Goal: Task Accomplishment & Management: Complete application form

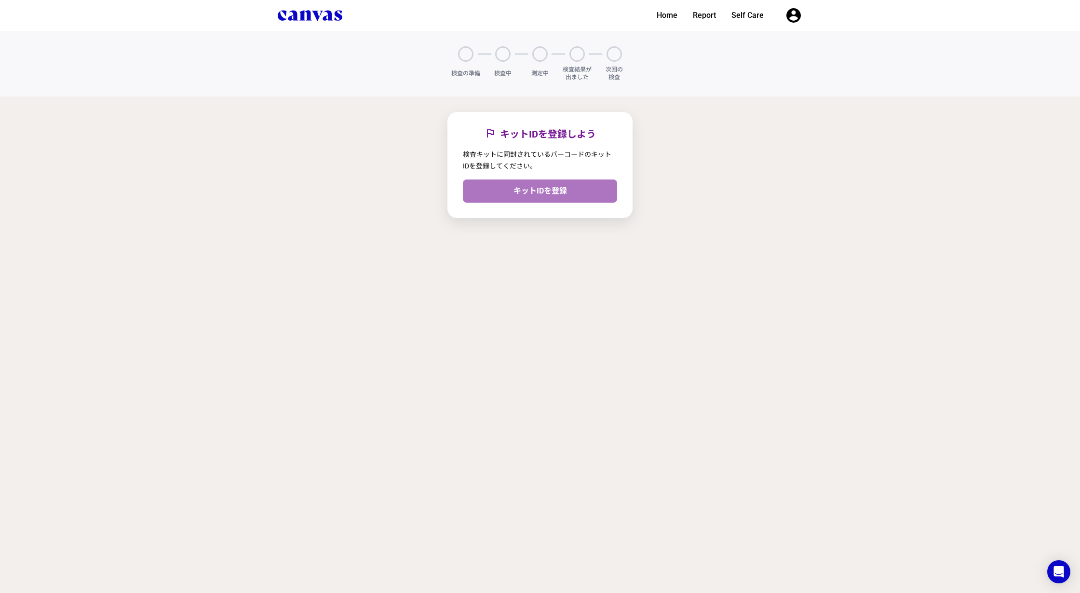
click at [542, 197] on link "キットIDを登録" at bounding box center [540, 190] width 154 height 23
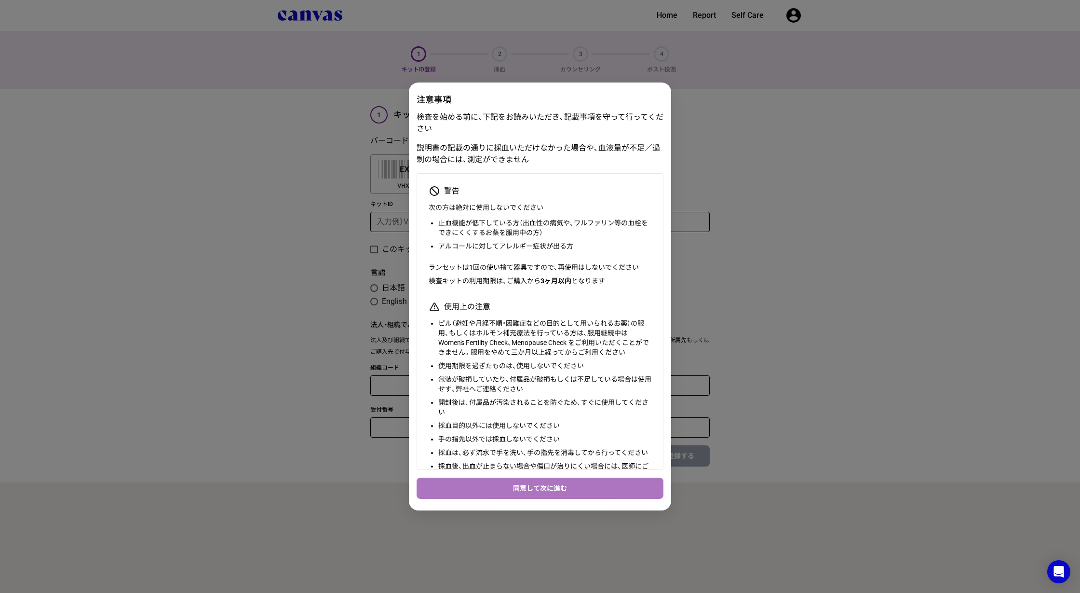
click at [530, 482] on button "同意して次に進む" at bounding box center [540, 487] width 247 height 21
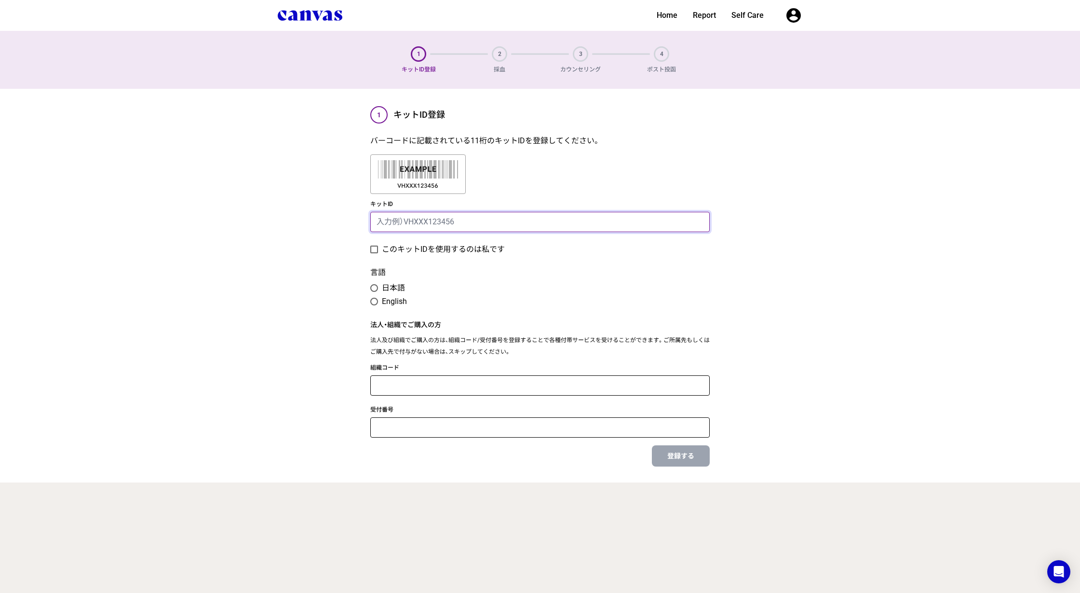
click at [455, 224] on input "キットID" at bounding box center [539, 222] width 339 height 20
type input "VHACA000005Z"
click at [407, 252] on label "このキットIDを使用するのは私です" at bounding box center [443, 250] width 123 height 12
click at [370, 250] on input "このキットIDを使用するのは私です" at bounding box center [370, 249] width 0 height 0
checkbox input "true"
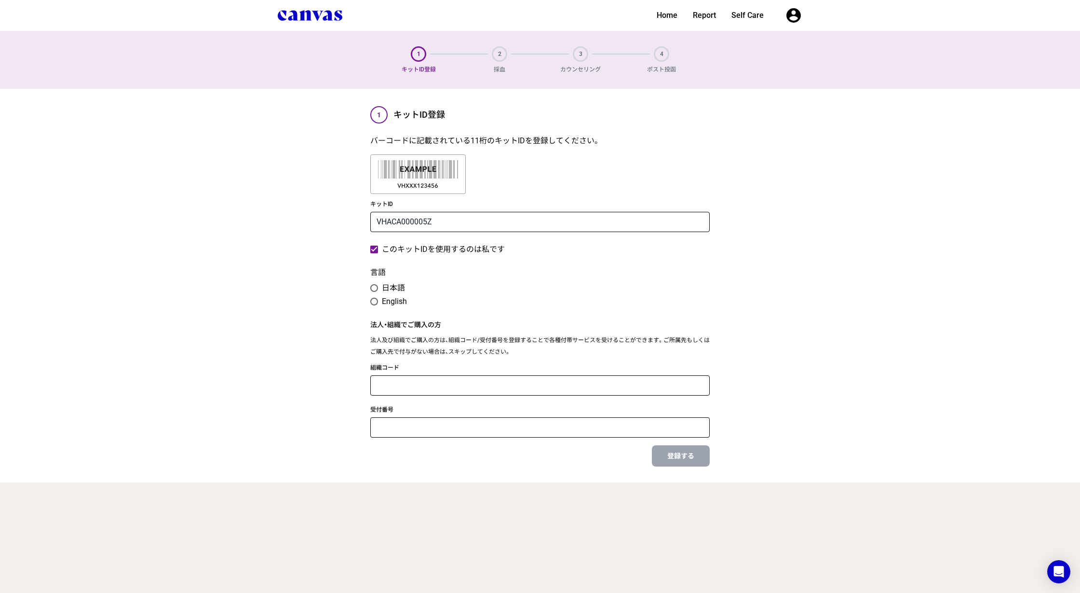
click at [390, 285] on label "日本語" at bounding box center [393, 288] width 23 height 12
click at [370, 288] on input "日本語" at bounding box center [370, 288] width 0 height 0
radio input "true"
click at [413, 380] on input "組織コード" at bounding box center [539, 385] width 339 height 20
type input "Wellness"
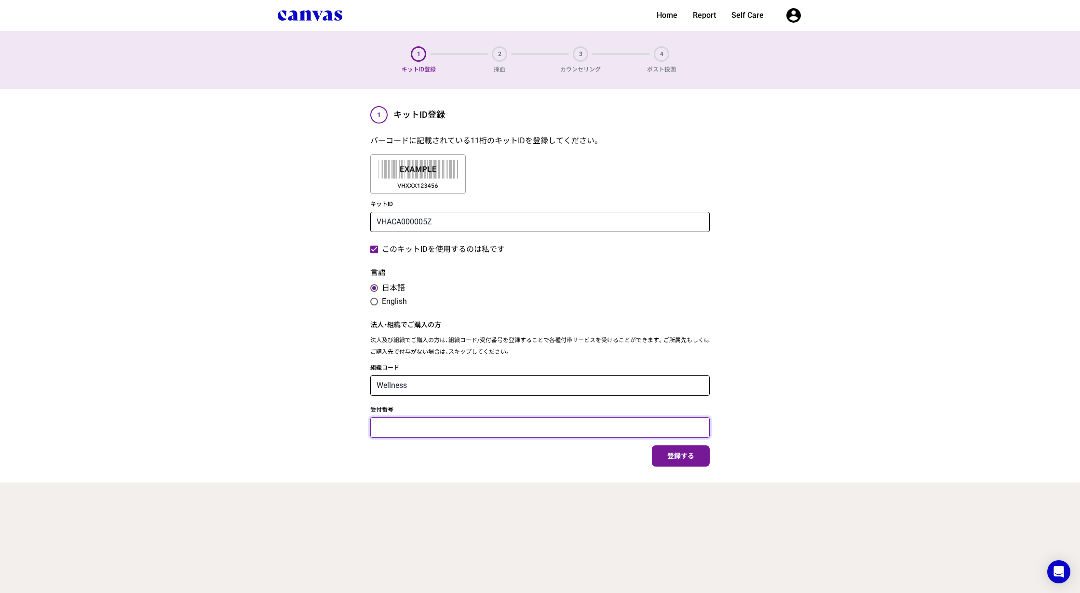
click at [387, 429] on input "受付番号" at bounding box center [539, 427] width 339 height 20
type input "99999"
click at [697, 465] on button "登録する" at bounding box center [681, 455] width 58 height 21
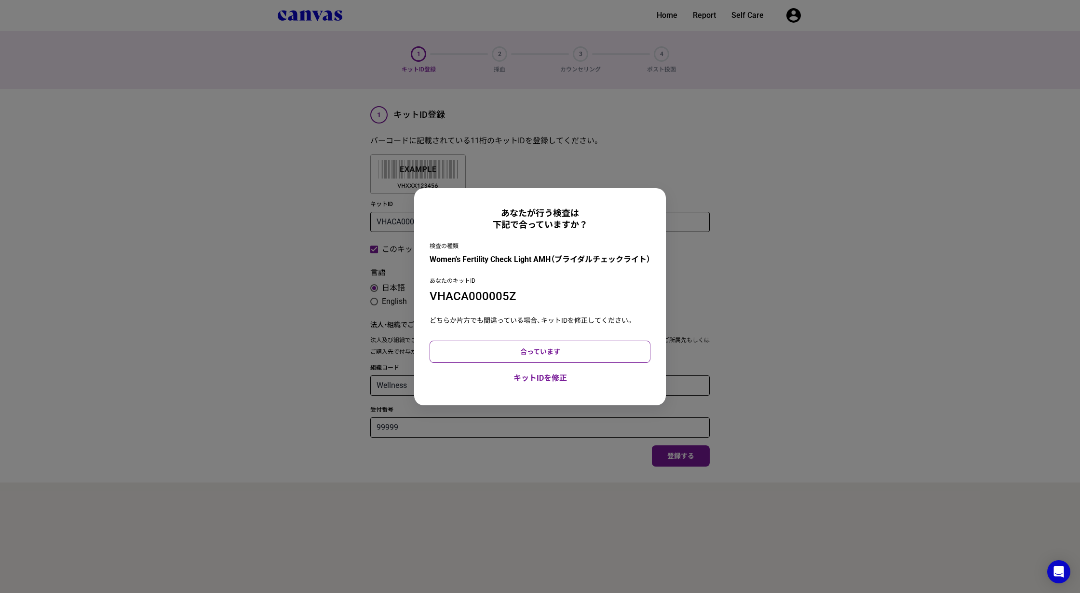
click at [588, 357] on button "合っています" at bounding box center [540, 351] width 221 height 22
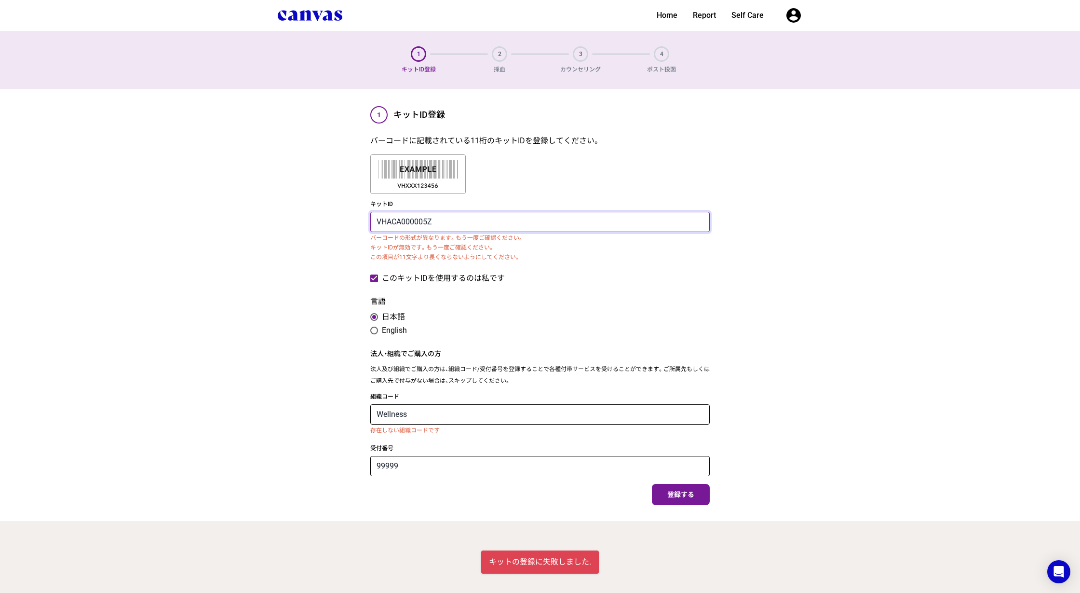
click at [422, 222] on input "VHACA000005Z" at bounding box center [539, 222] width 339 height 20
click at [697, 497] on button "登録する" at bounding box center [681, 494] width 58 height 21
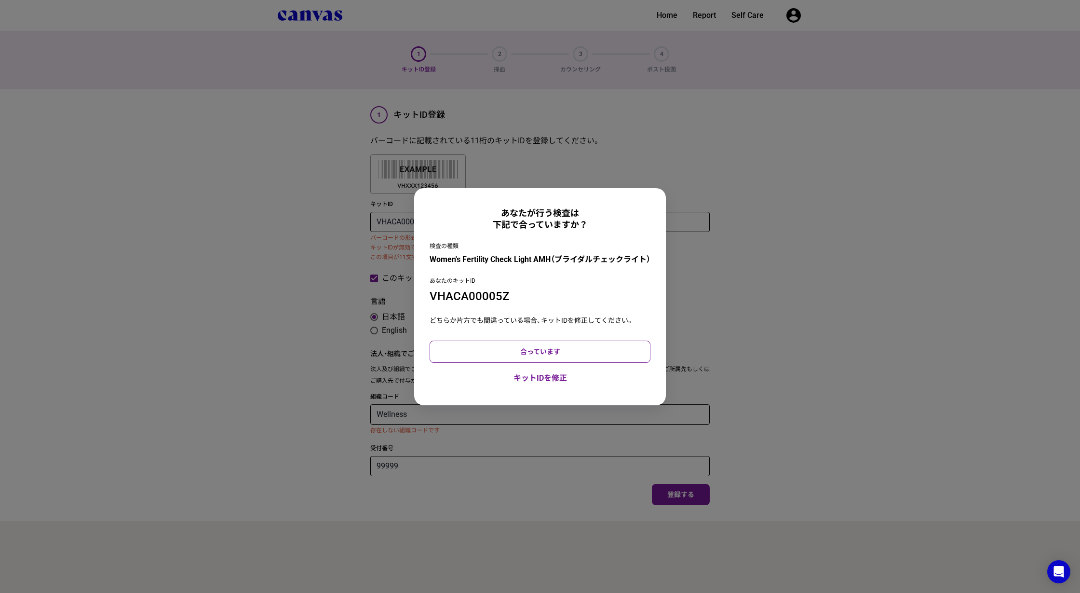
click at [571, 356] on button "合っています" at bounding box center [540, 351] width 221 height 22
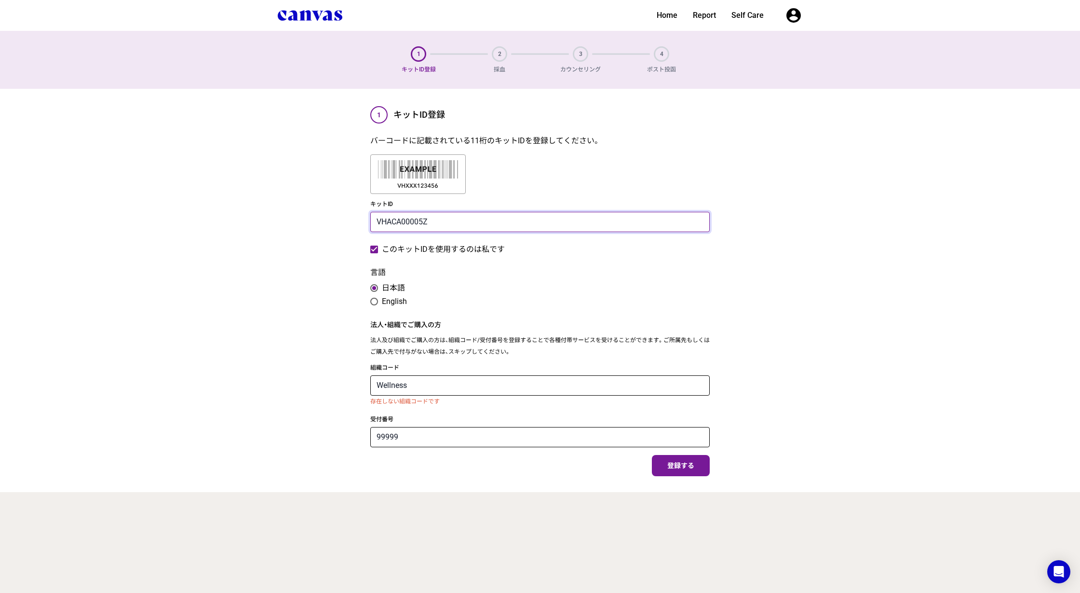
click at [425, 220] on input "VHACA00005Z" at bounding box center [539, 222] width 339 height 20
type input "VHACA00002Z"
click at [685, 467] on span "登録する" at bounding box center [680, 465] width 27 height 8
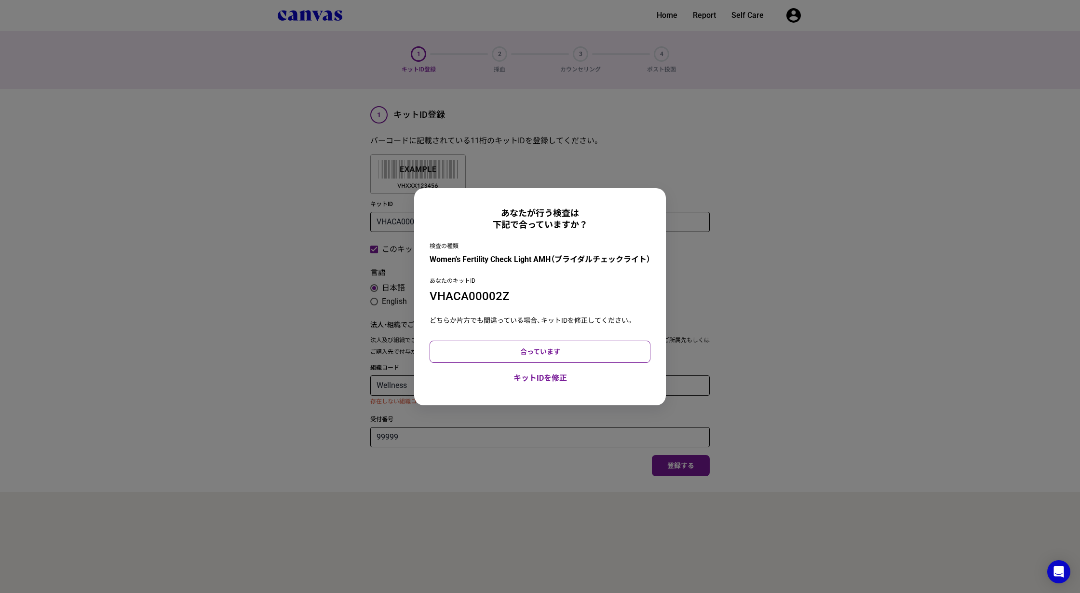
click at [552, 348] on button "合っています" at bounding box center [540, 351] width 221 height 22
click at [820, 452] on div "あなたが行う検査は 下記で合っていますか？ 検査の種類 Women's Fertility Check Light AMH（ブライダルチェックライト） あなた…" at bounding box center [540, 296] width 1080 height 593
click at [647, 353] on button "合っています" at bounding box center [540, 351] width 221 height 22
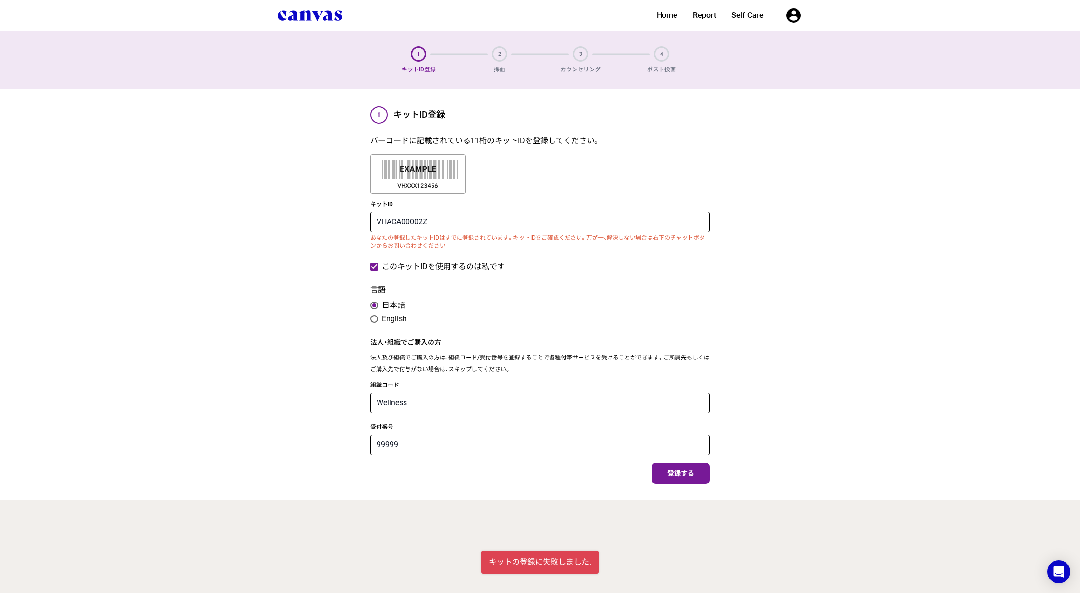
click at [762, 367] on div "注意事項 検査を始める前に、下記をお読みいただき、記載事項を守って行ってください 説明書の記載の通りに採血いただけなかった場合や、血液量が不足／過剰の場合には…" at bounding box center [540, 294] width 1080 height 411
click at [789, 15] on icon "account_circle" at bounding box center [793, 15] width 17 height 17
click at [736, 152] on link "ログアウト" at bounding box center [756, 150] width 93 height 17
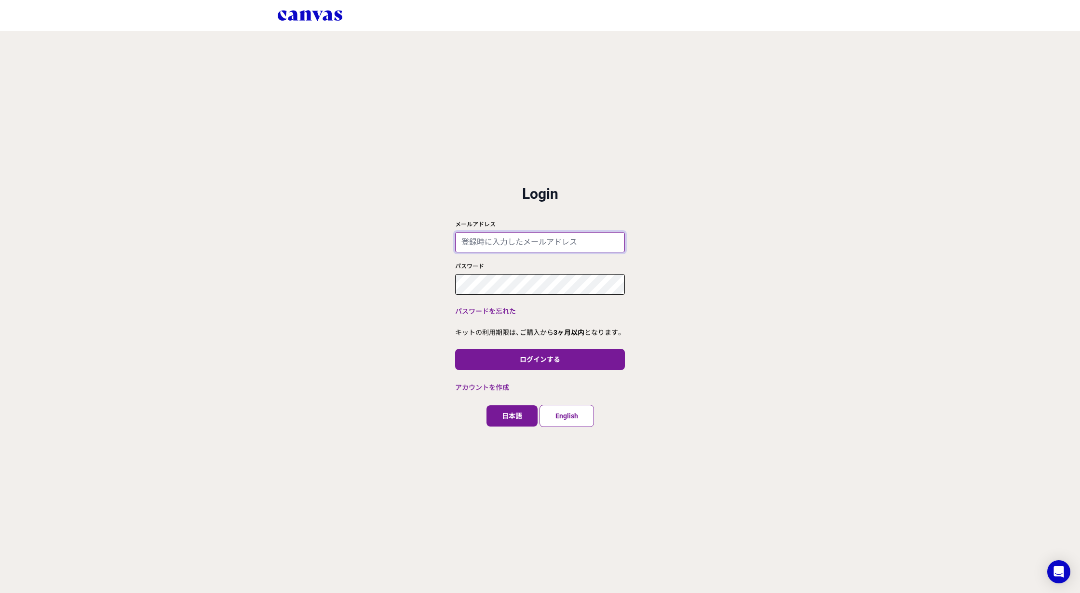
type input "[EMAIL_ADDRESS][DOMAIN_NAME]"
click at [556, 353] on button "ログインする" at bounding box center [540, 359] width 170 height 21
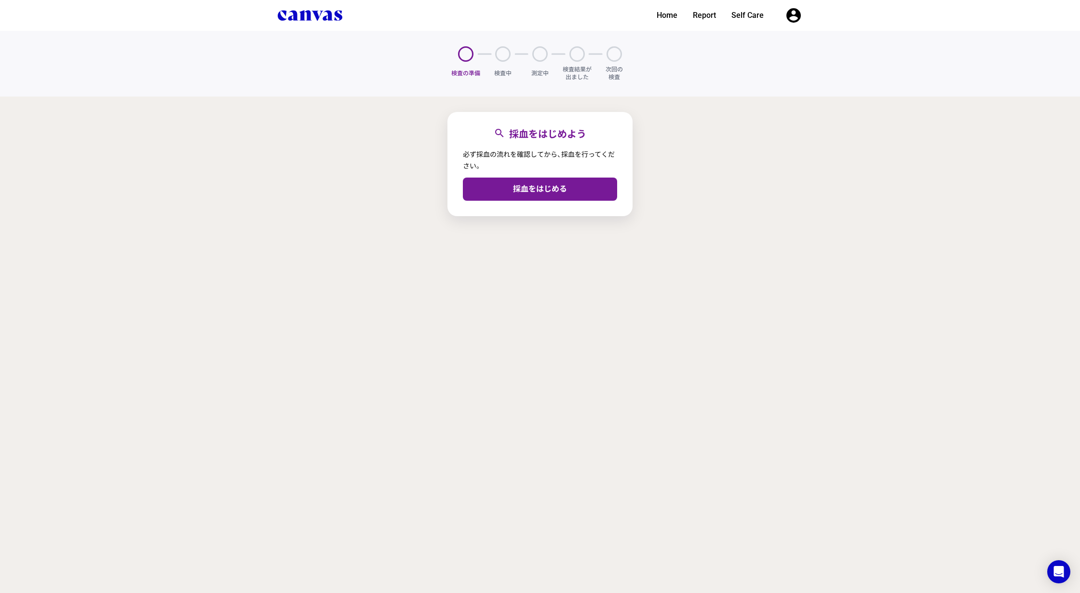
select select "ja"
click at [739, 149] on link "ログアウト" at bounding box center [756, 150] width 93 height 17
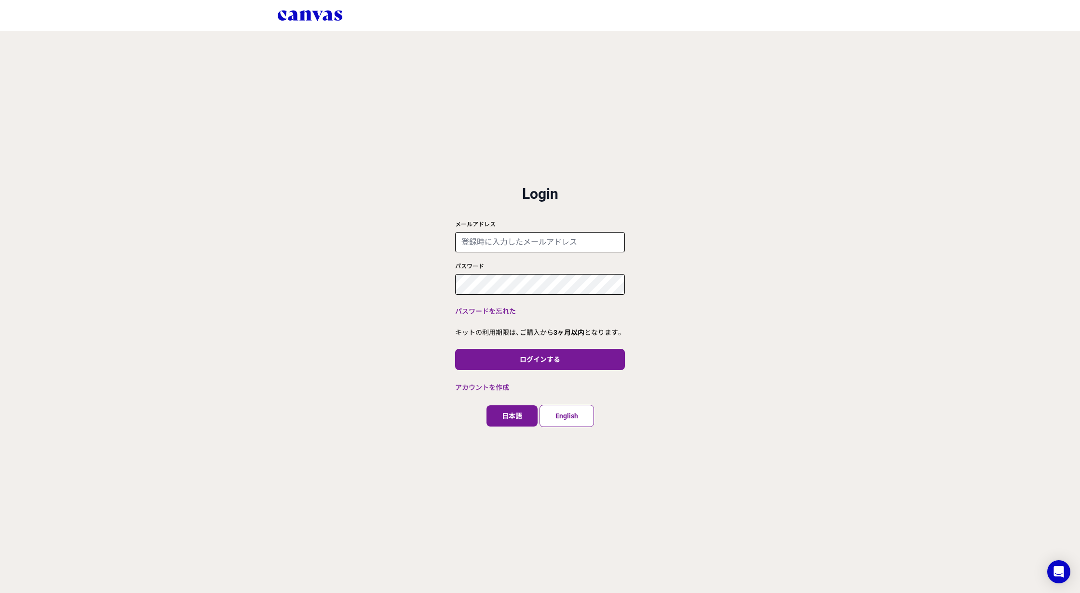
click at [841, 299] on div "close ログイン 利用規約 プライバシーポリシー Login メールアドレス パスワード パスワードを忘れた キットの利用期限は、ご購入から 3ヶ月以内 …" at bounding box center [540, 296] width 1080 height 593
